Goal: Information Seeking & Learning: Check status

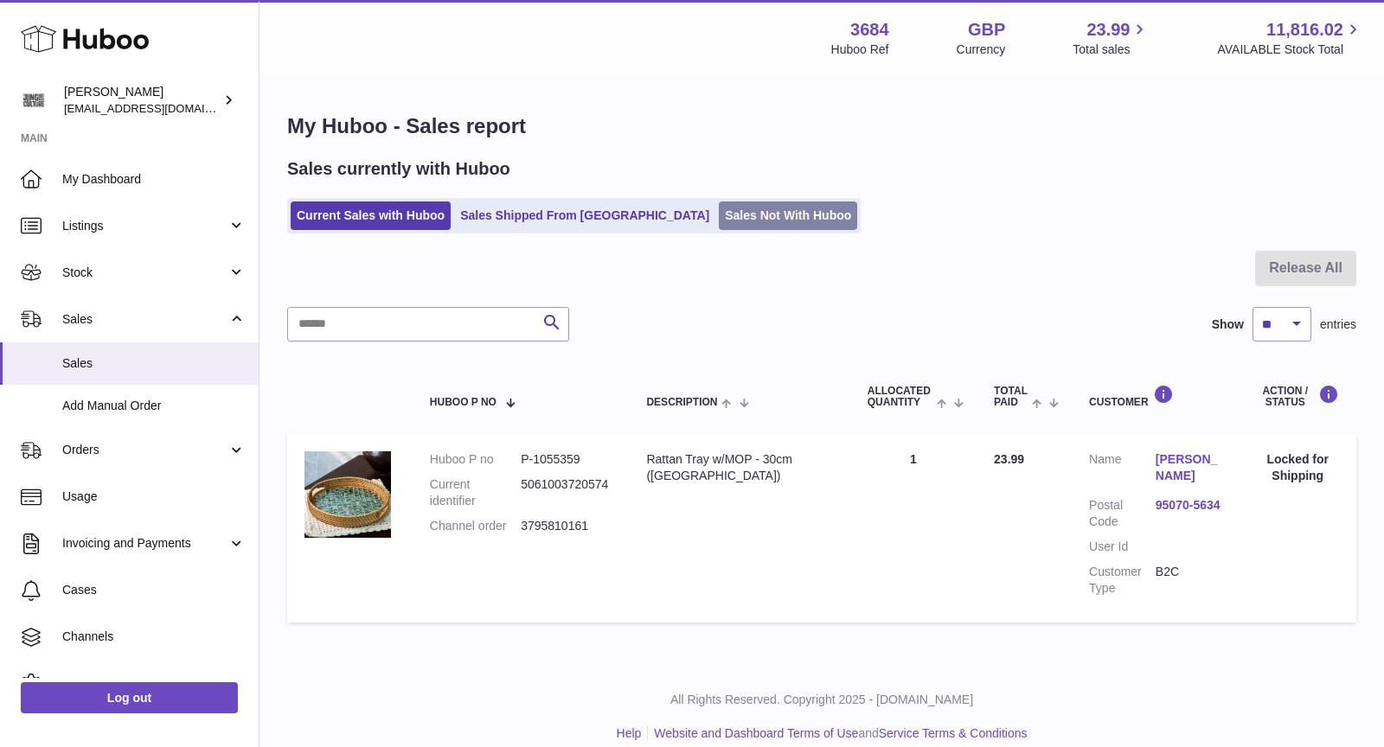
click at [719, 216] on link "Sales Not With Huboo" at bounding box center [788, 216] width 138 height 29
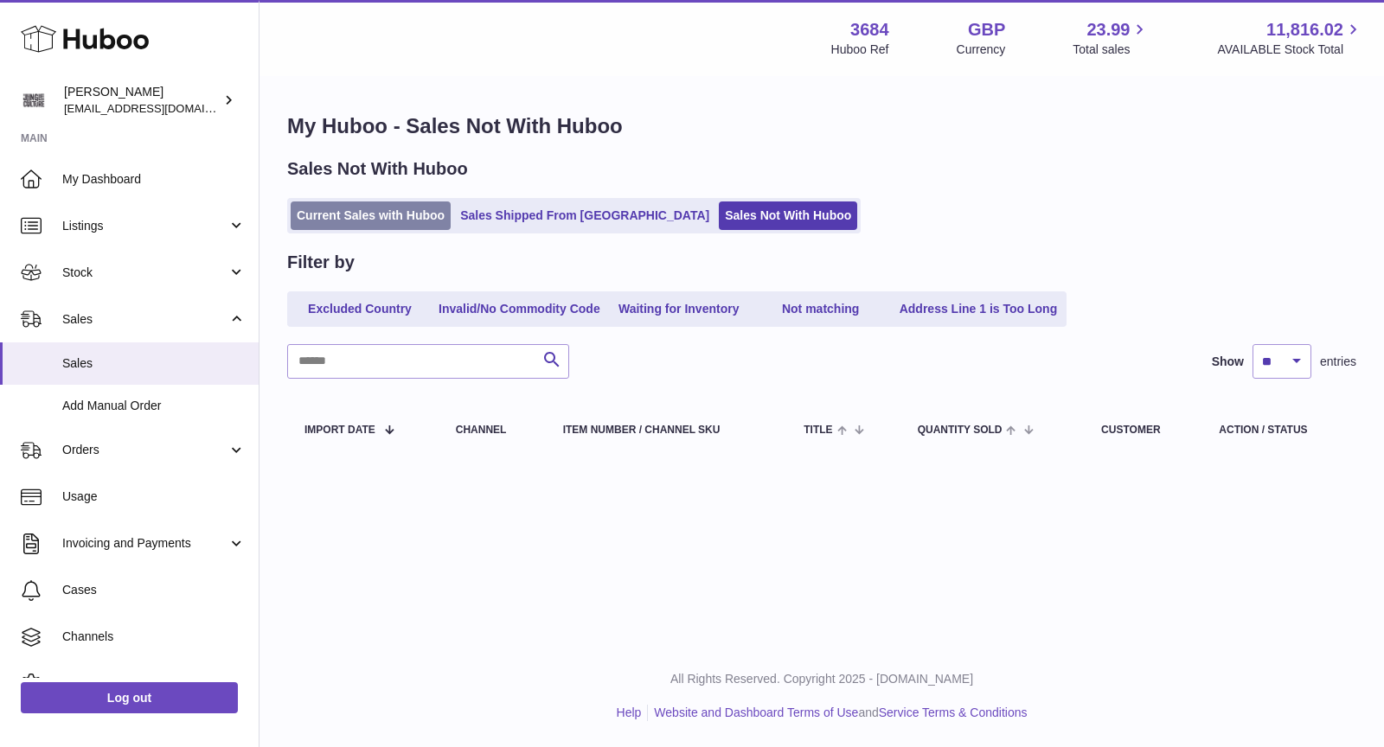
click at [394, 218] on link "Current Sales with Huboo" at bounding box center [371, 216] width 160 height 29
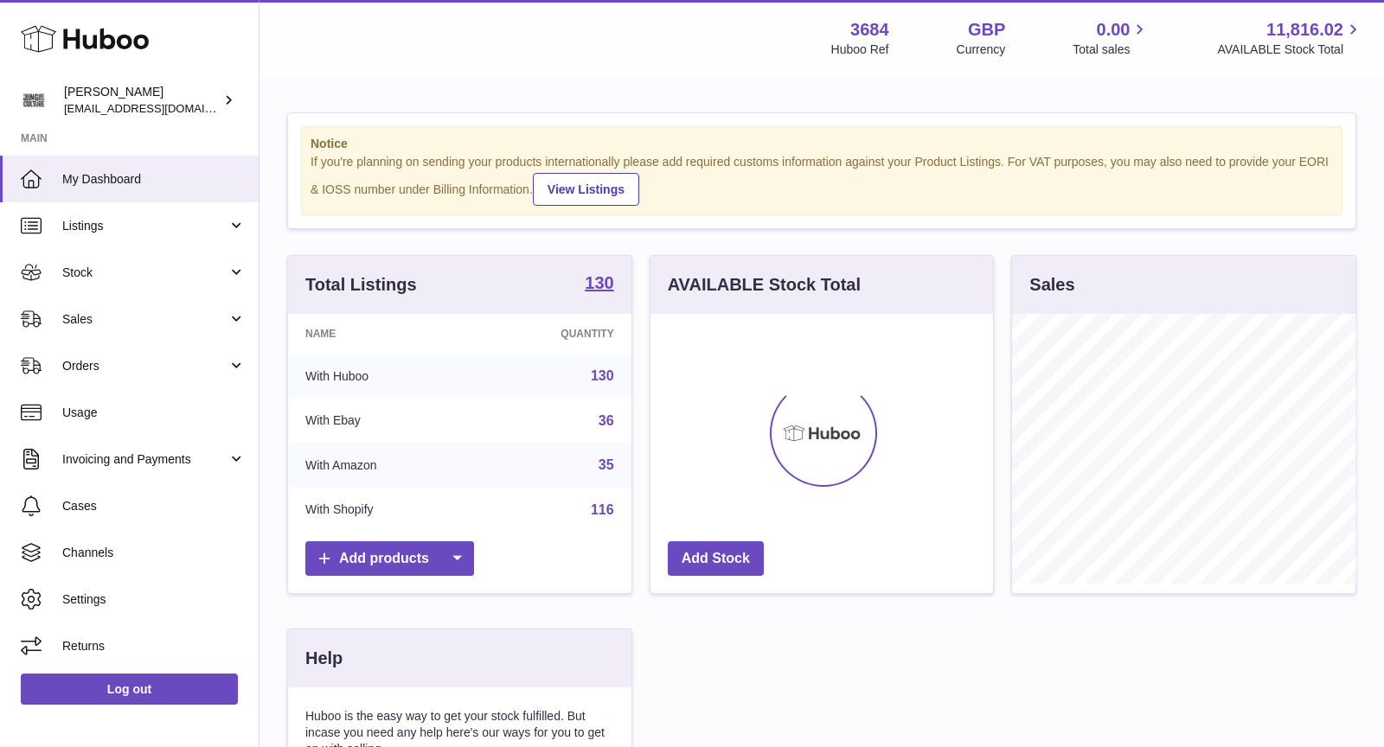
scroll to position [269, 343]
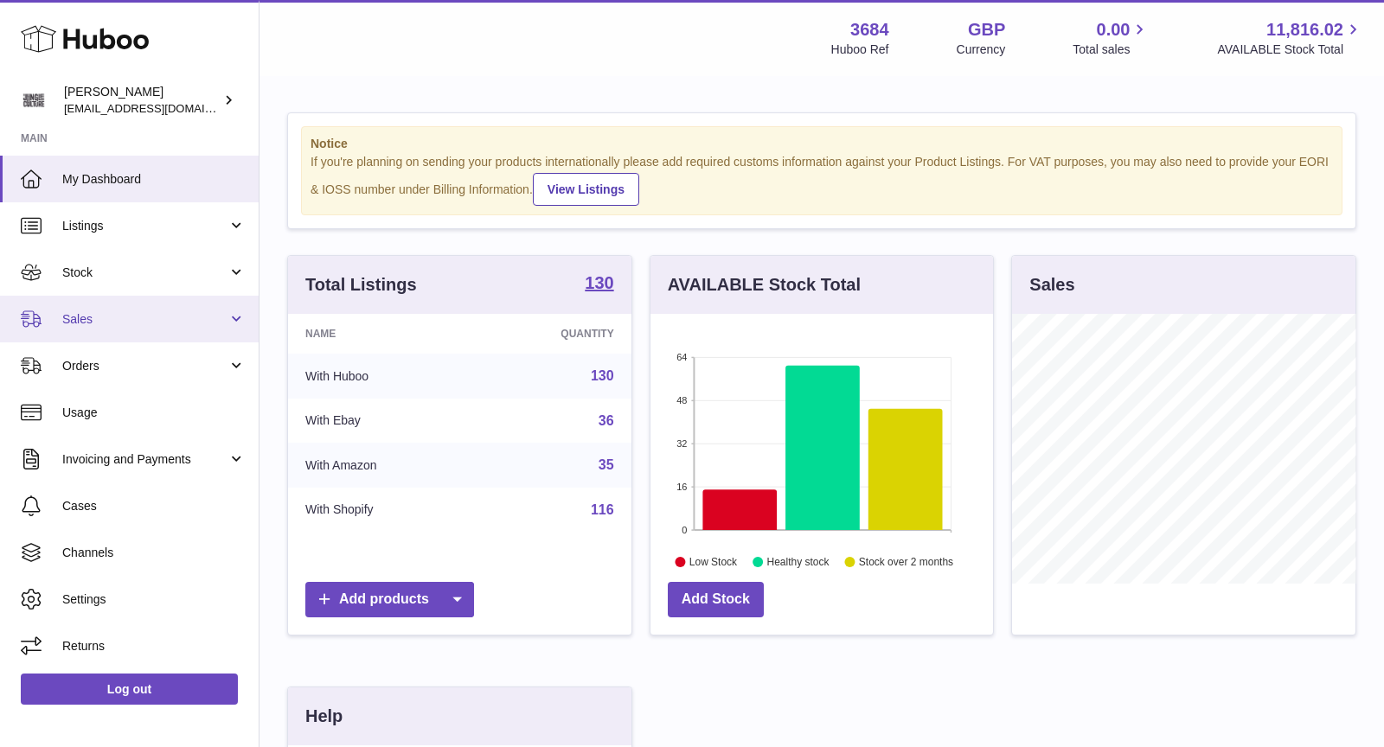
click at [160, 320] on span "Sales" at bounding box center [144, 319] width 165 height 16
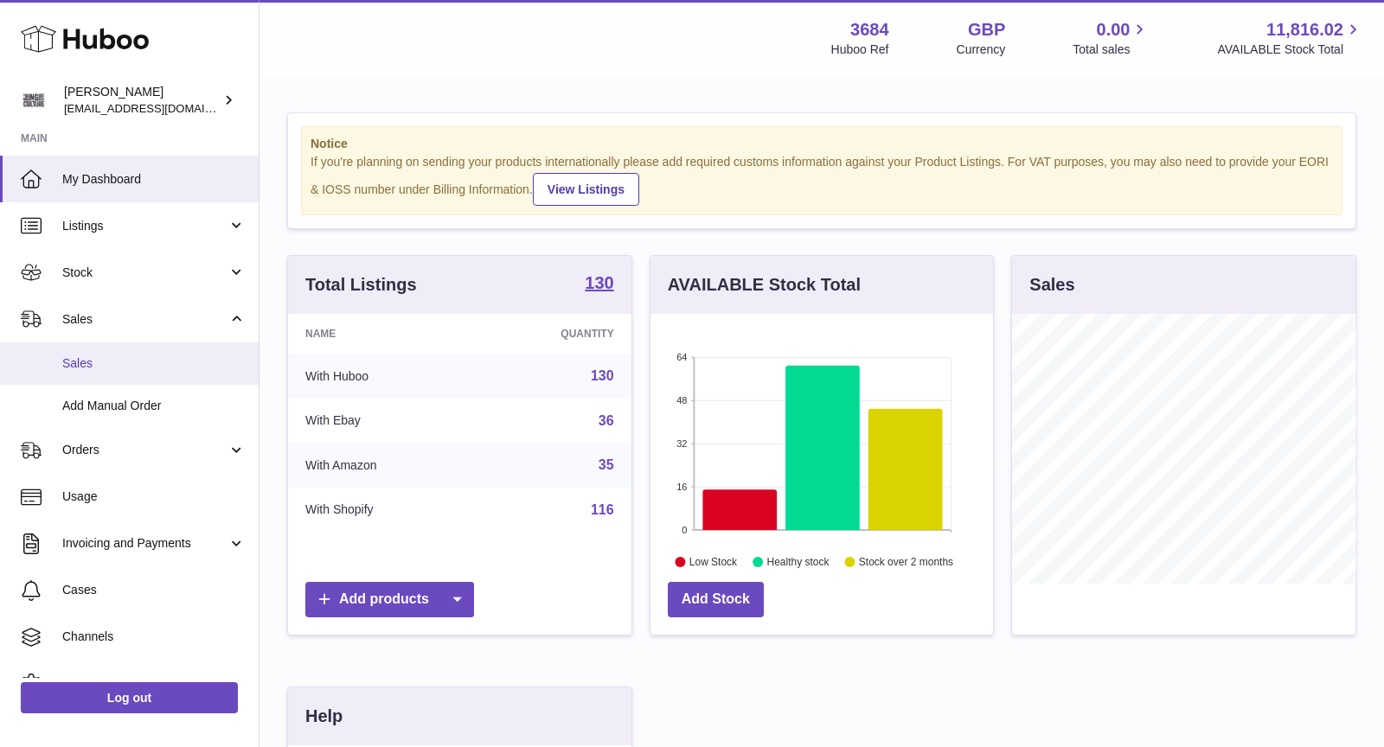
click at [142, 367] on span "Sales" at bounding box center [153, 363] width 183 height 16
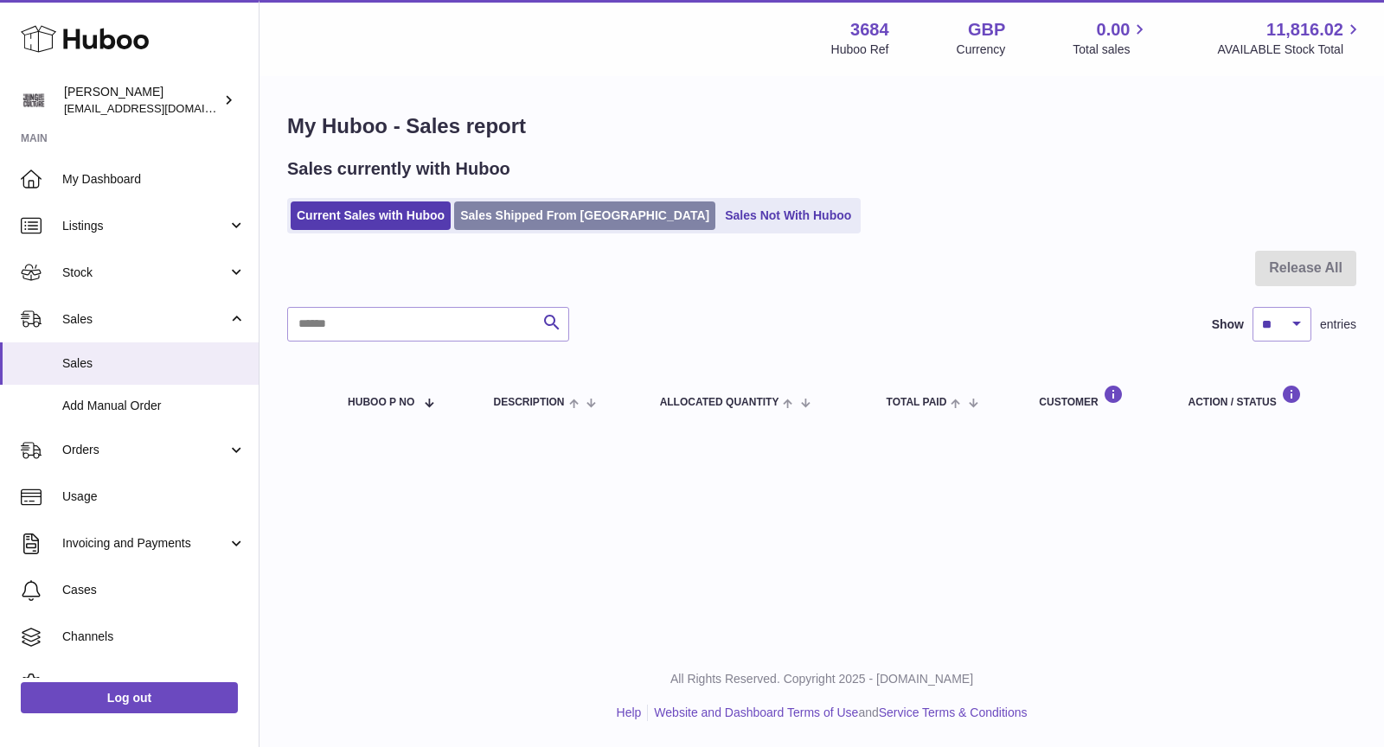
click at [532, 225] on link "Sales Shipped From [GEOGRAPHIC_DATA]" at bounding box center [584, 216] width 261 height 29
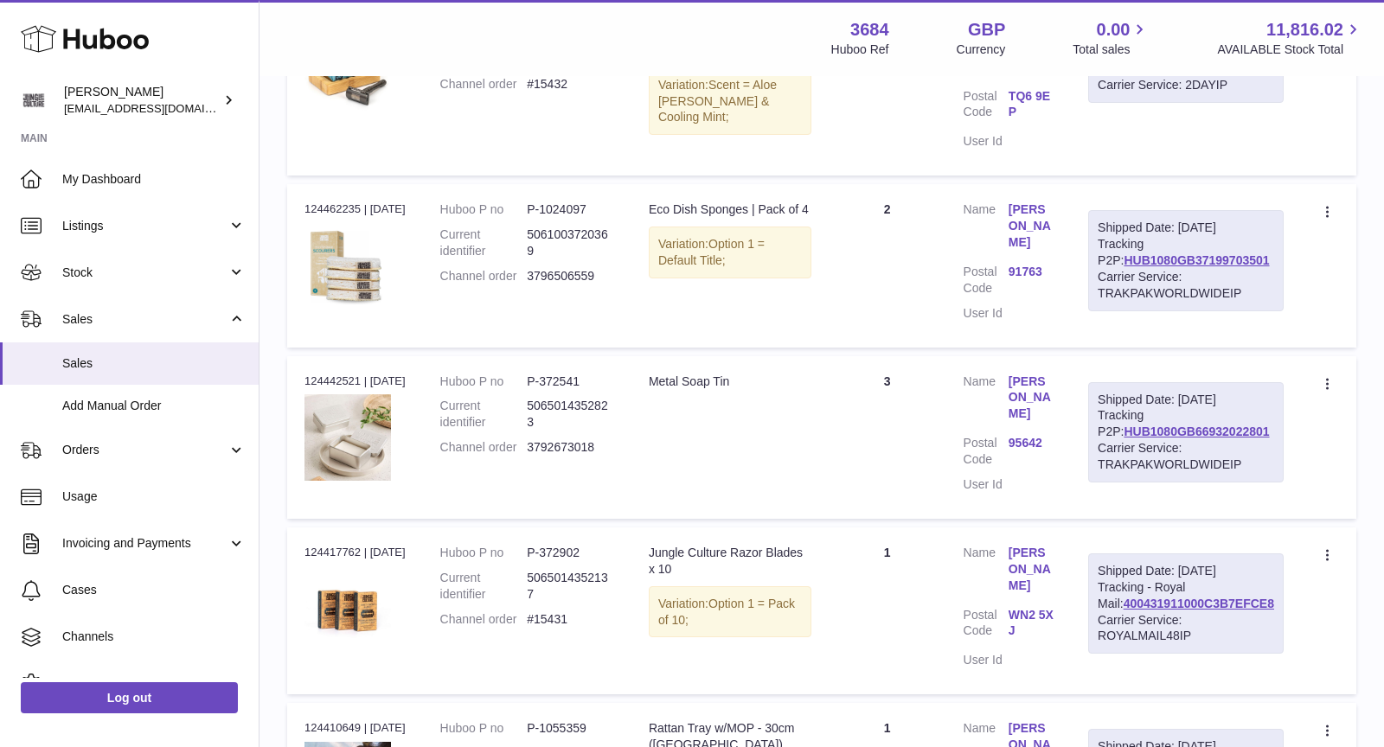
scroll to position [595, 0]
click at [1049, 372] on link "[PERSON_NAME]" at bounding box center [1031, 396] width 45 height 49
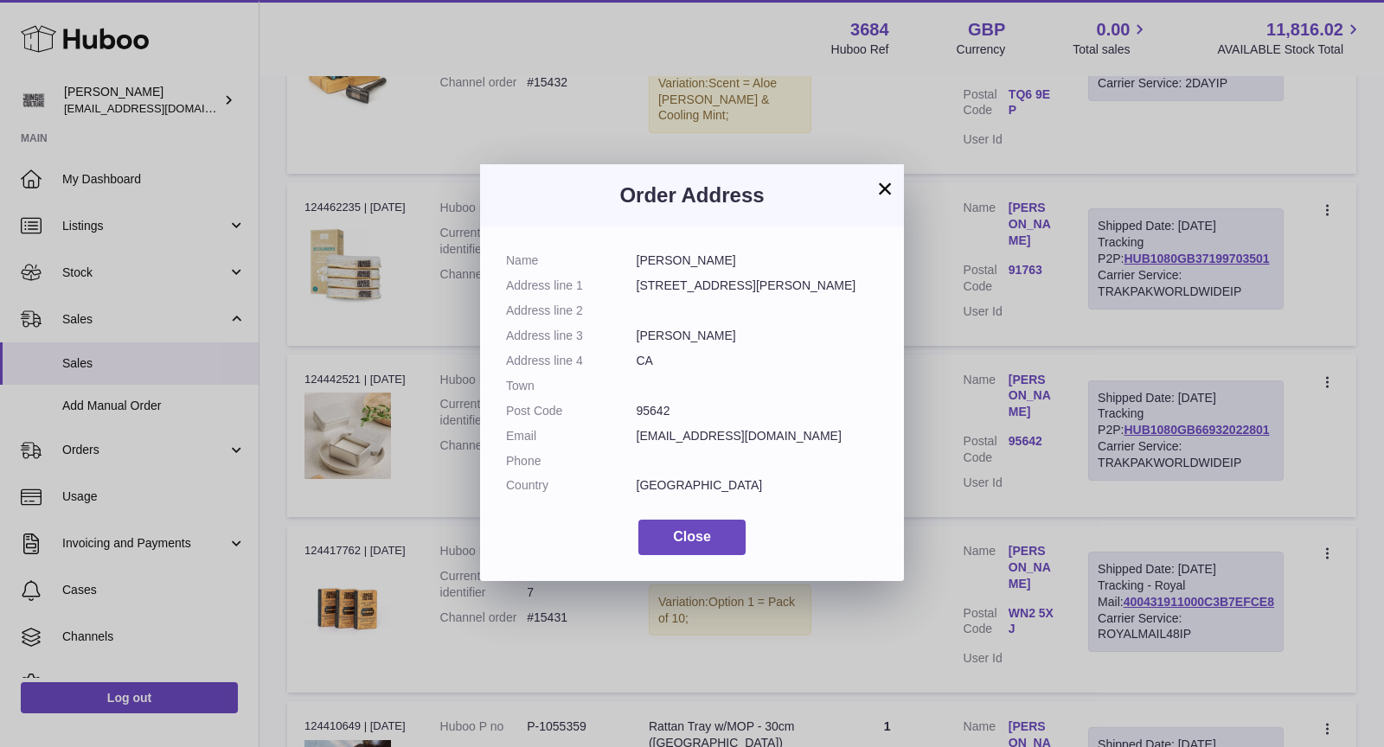
click at [887, 192] on button "×" at bounding box center [884, 188] width 21 height 21
